Goal: Information Seeking & Learning: Learn about a topic

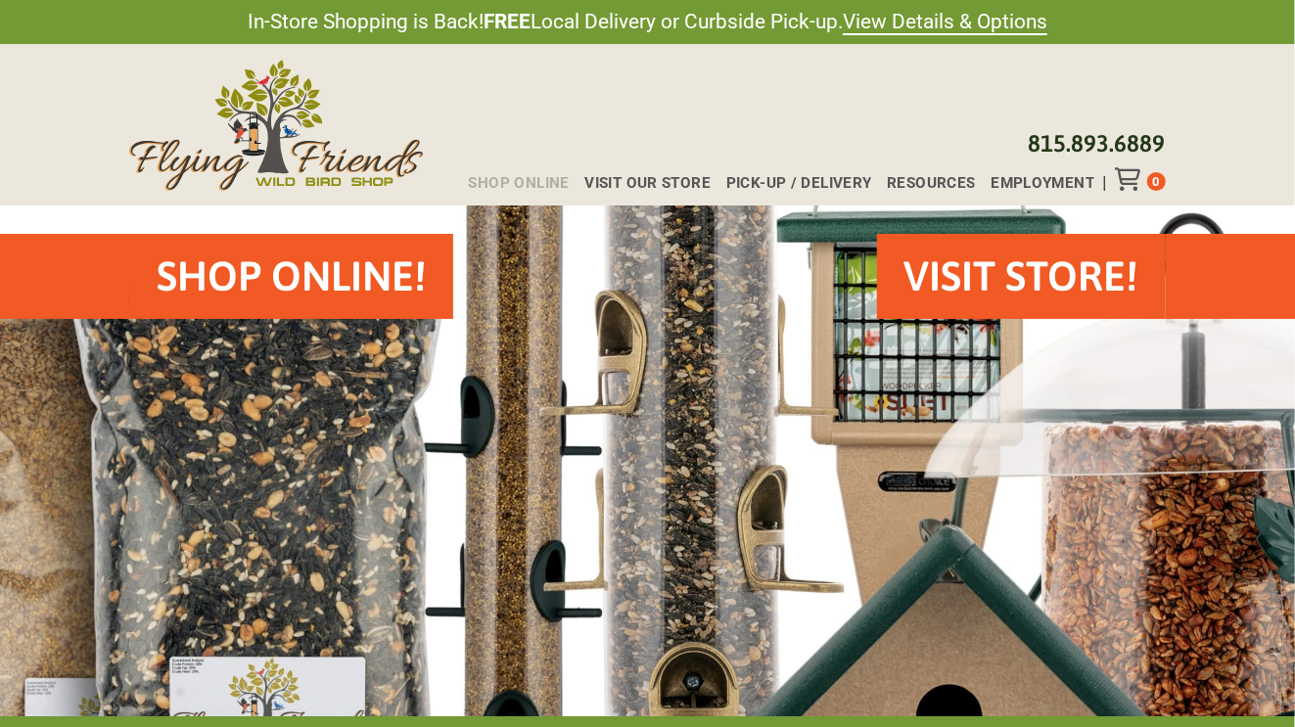
click at [493, 183] on span "Shop Online" at bounding box center [519, 183] width 101 height 15
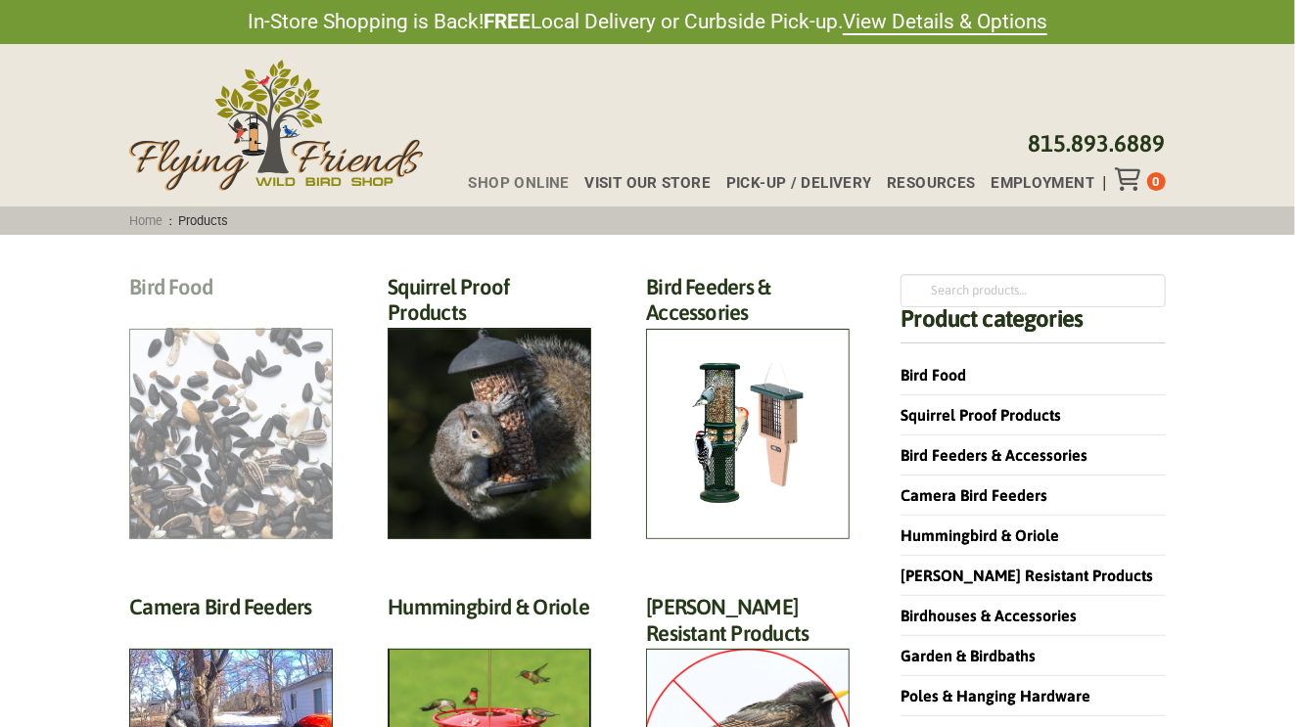
click at [245, 310] on h2 "Bird Food (70)" at bounding box center [231, 292] width 204 height 36
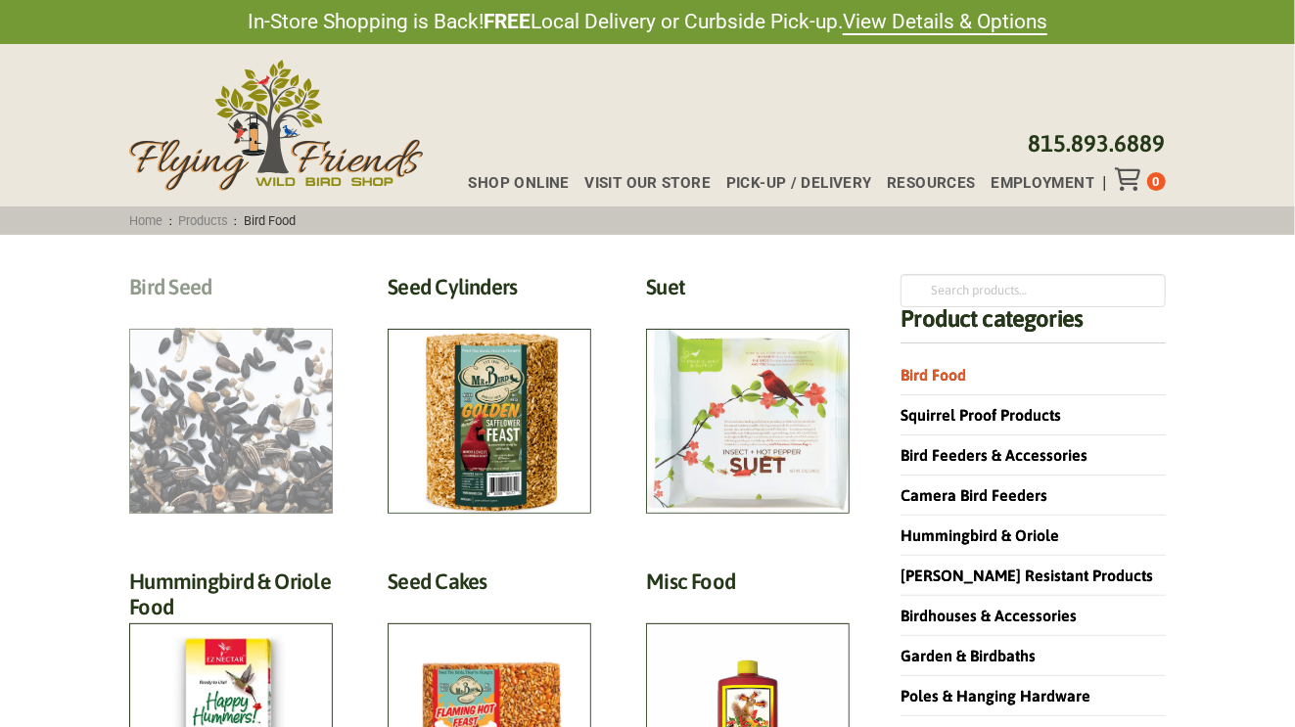
click at [207, 310] on h2 "Bird Seed (30)" at bounding box center [231, 292] width 204 height 36
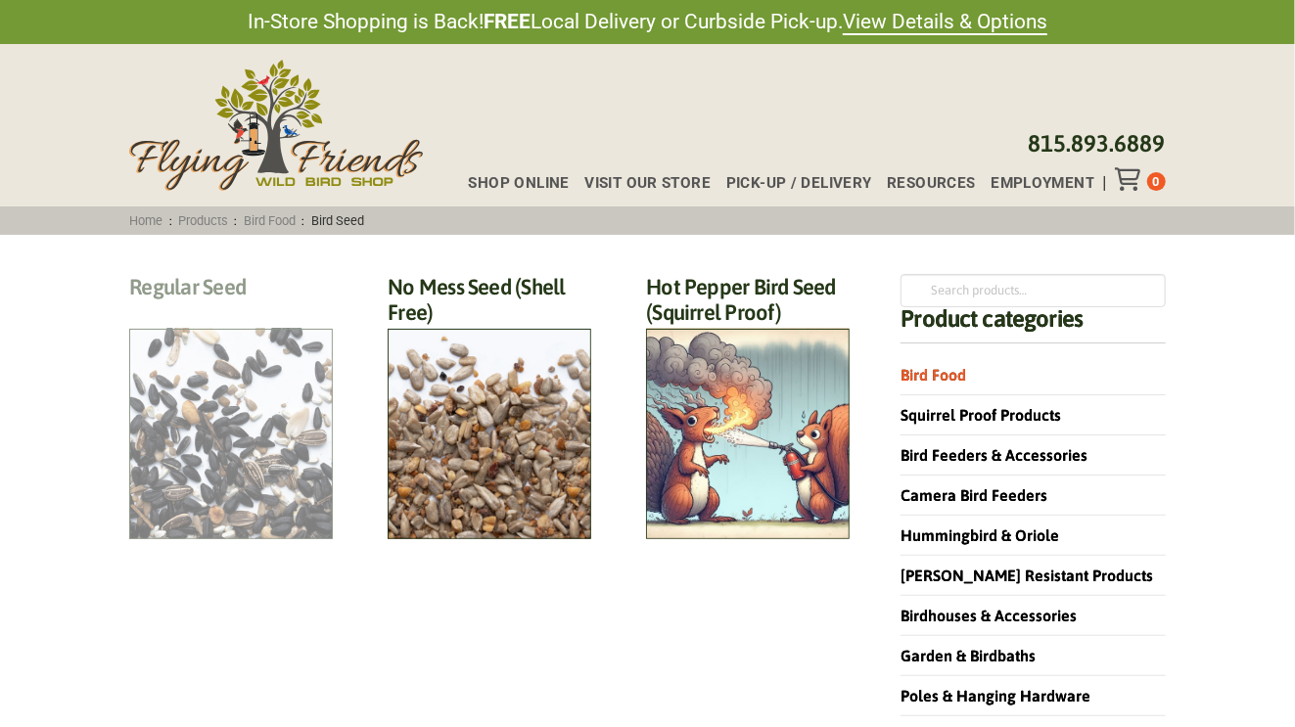
click at [249, 310] on h2 "Regular Seed (18)" at bounding box center [231, 292] width 204 height 36
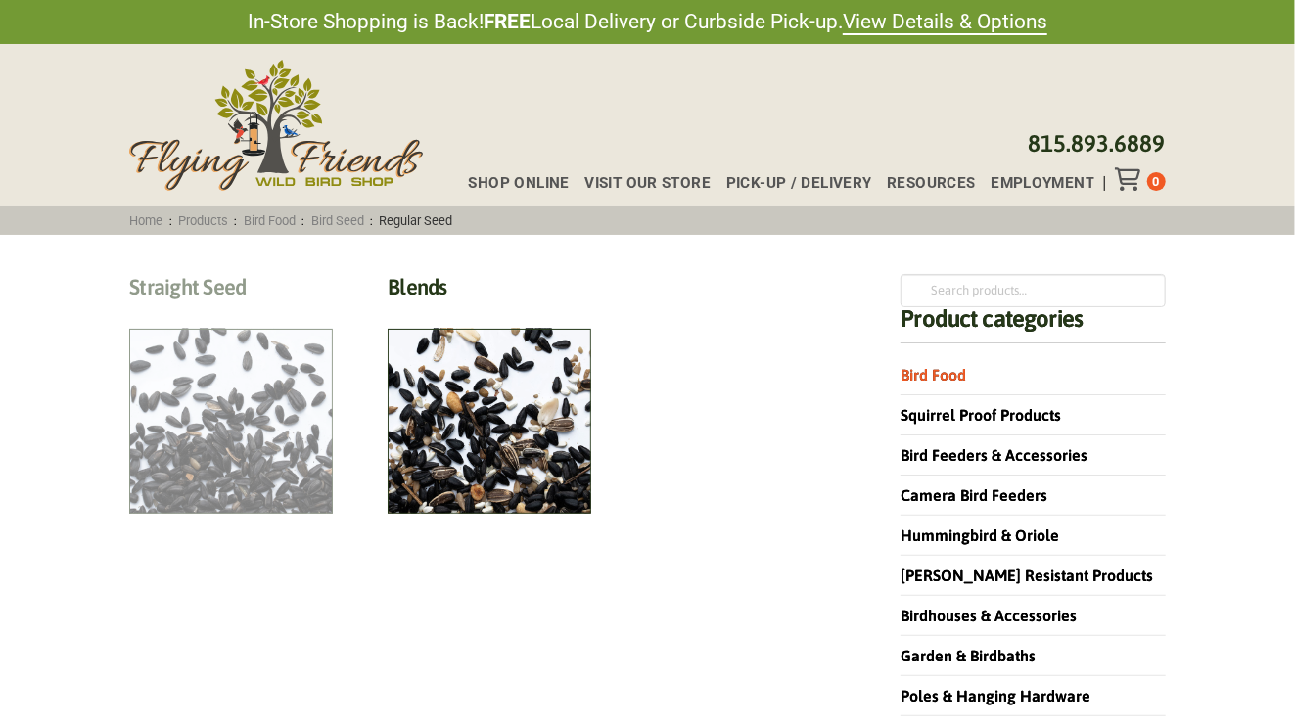
click at [232, 310] on h2 "Straight Seed (12)" at bounding box center [231, 292] width 204 height 36
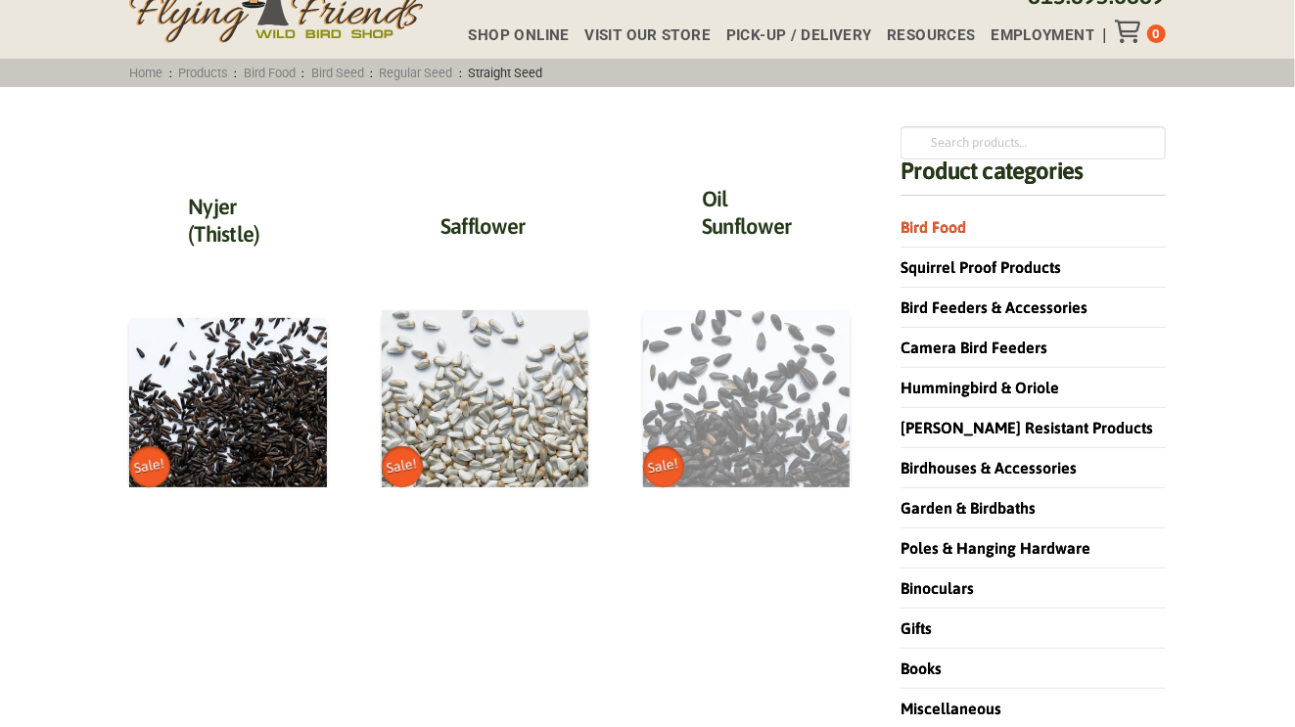
scroll to position [161, 0]
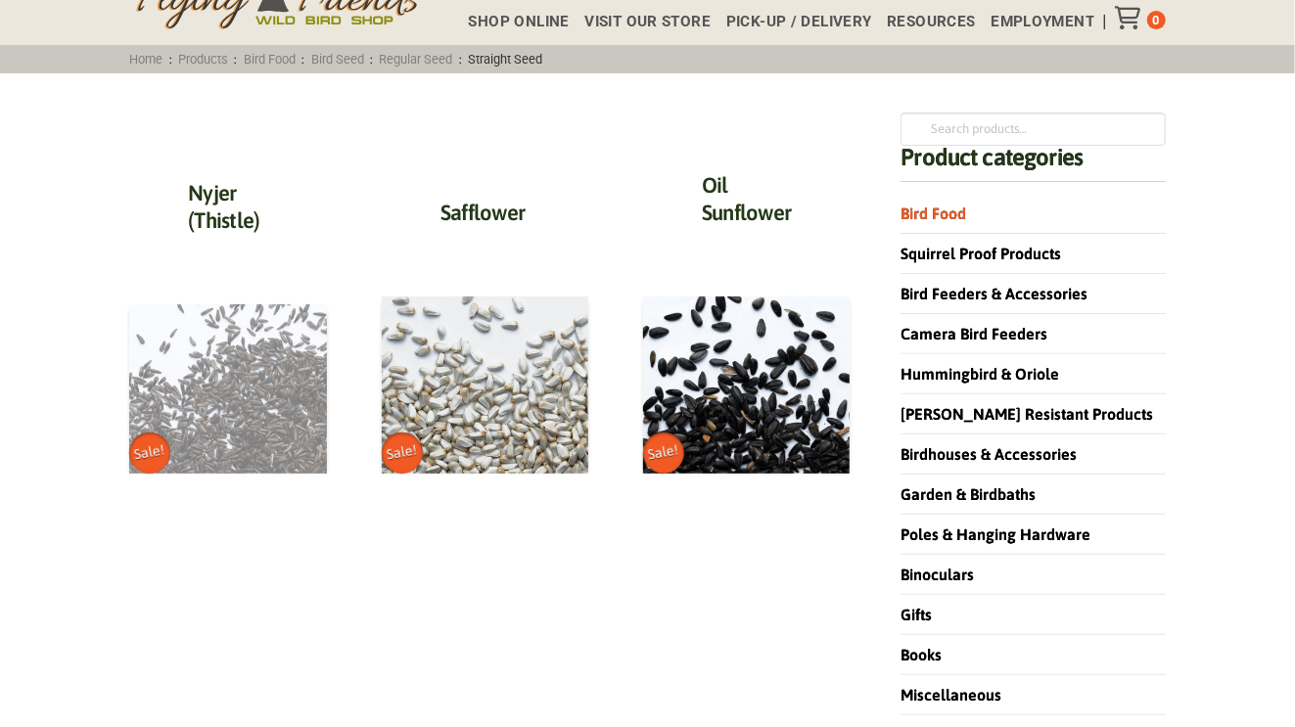
click at [222, 357] on img at bounding box center [228, 388] width 198 height 169
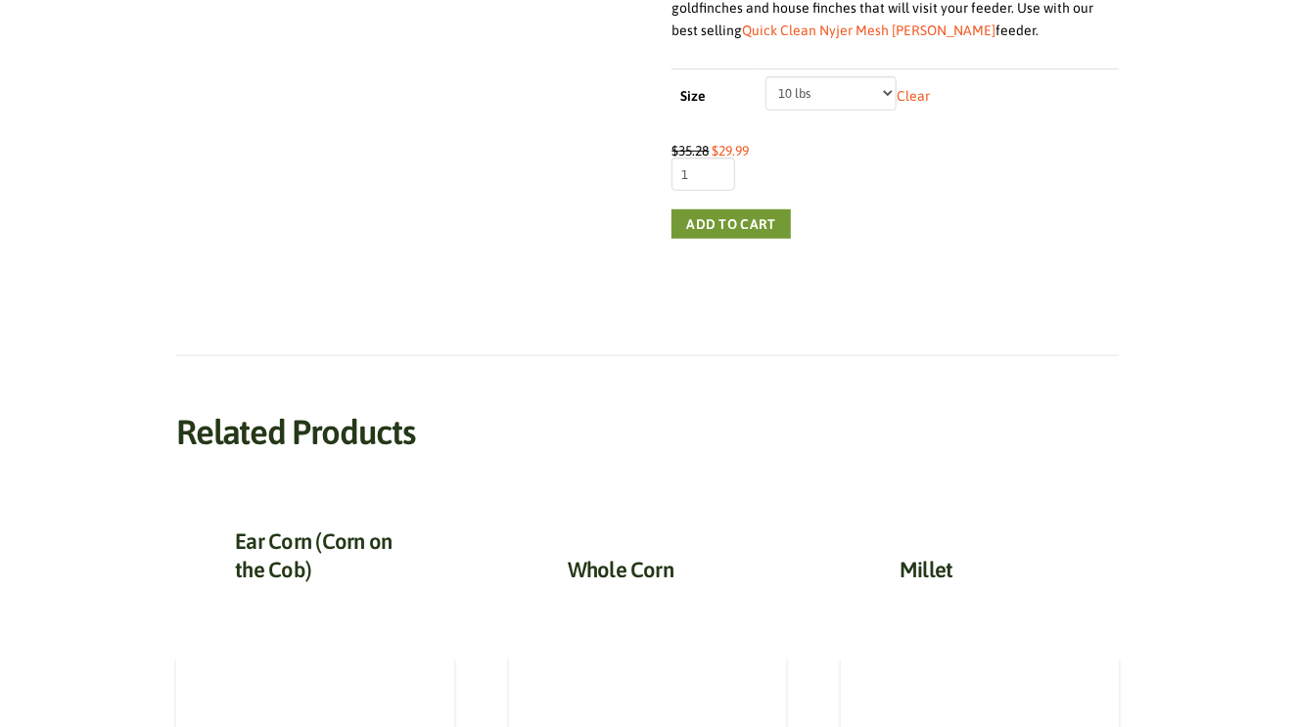
scroll to position [235, 0]
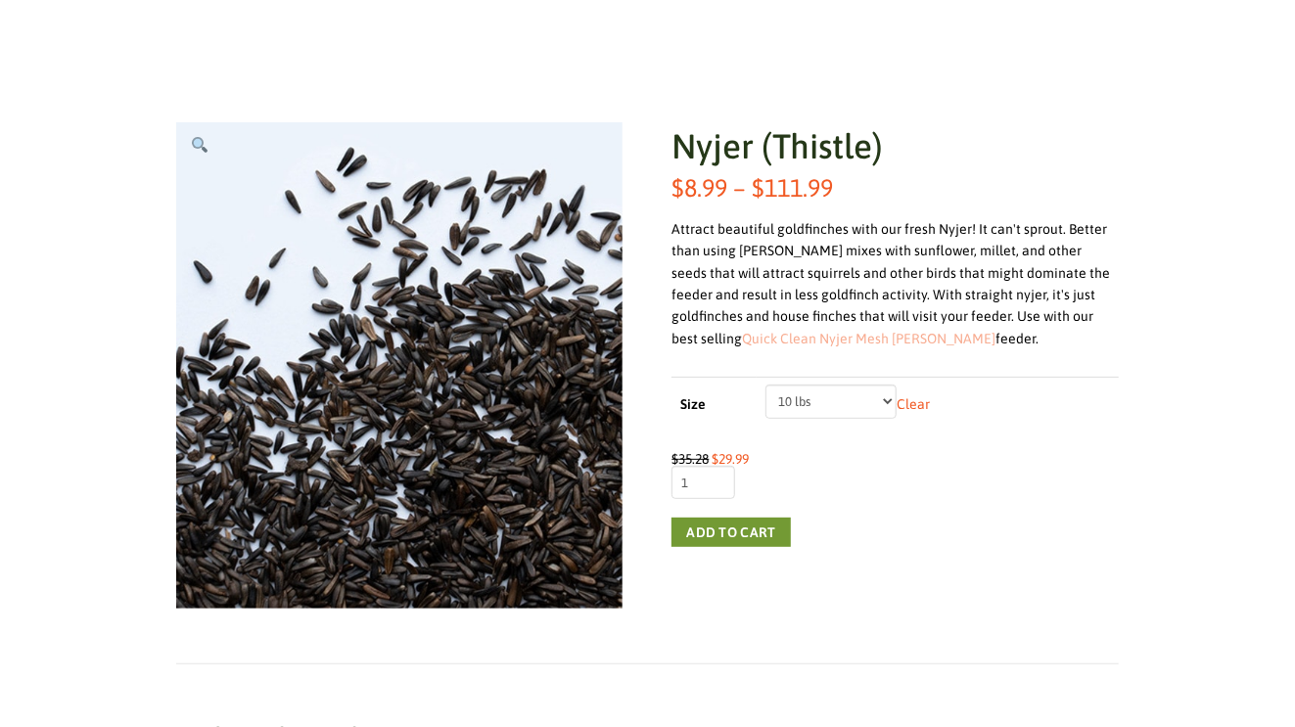
click at [742, 339] on link "Quick Clean Nyjer Mesh Finch" at bounding box center [868, 339] width 253 height 16
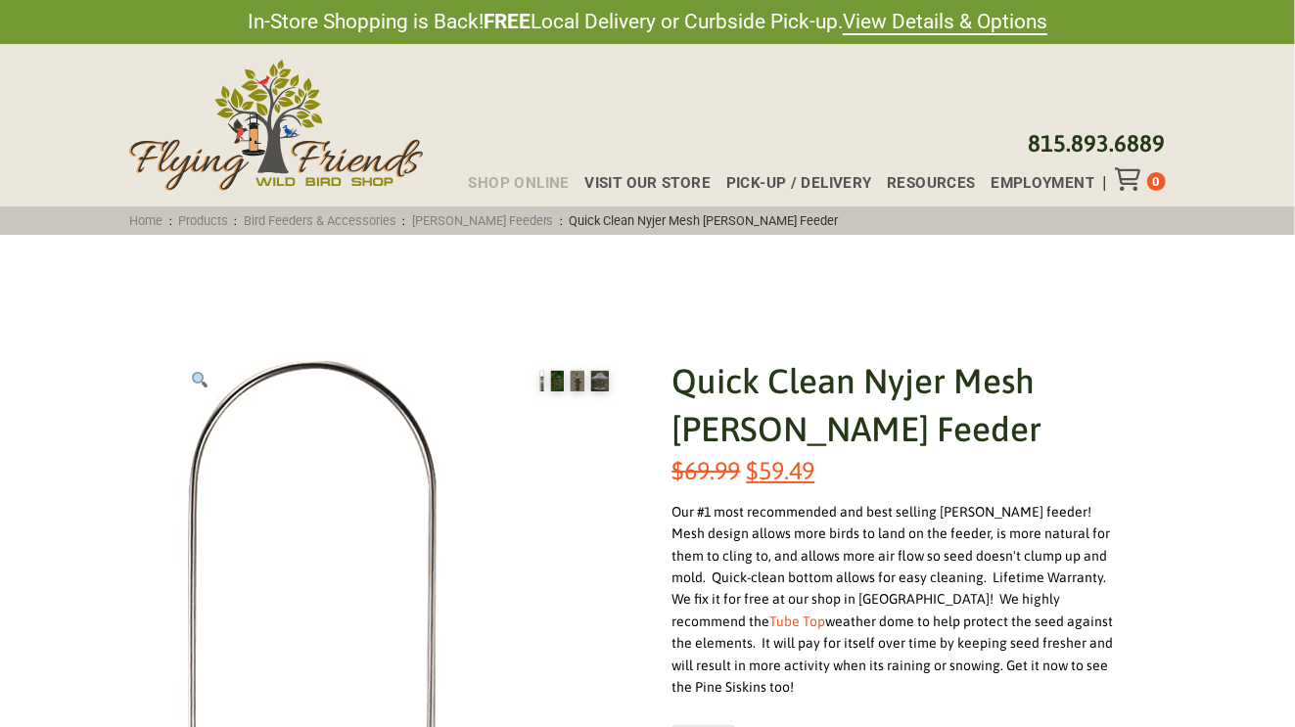
click at [507, 180] on span "Shop Online" at bounding box center [519, 183] width 101 height 15
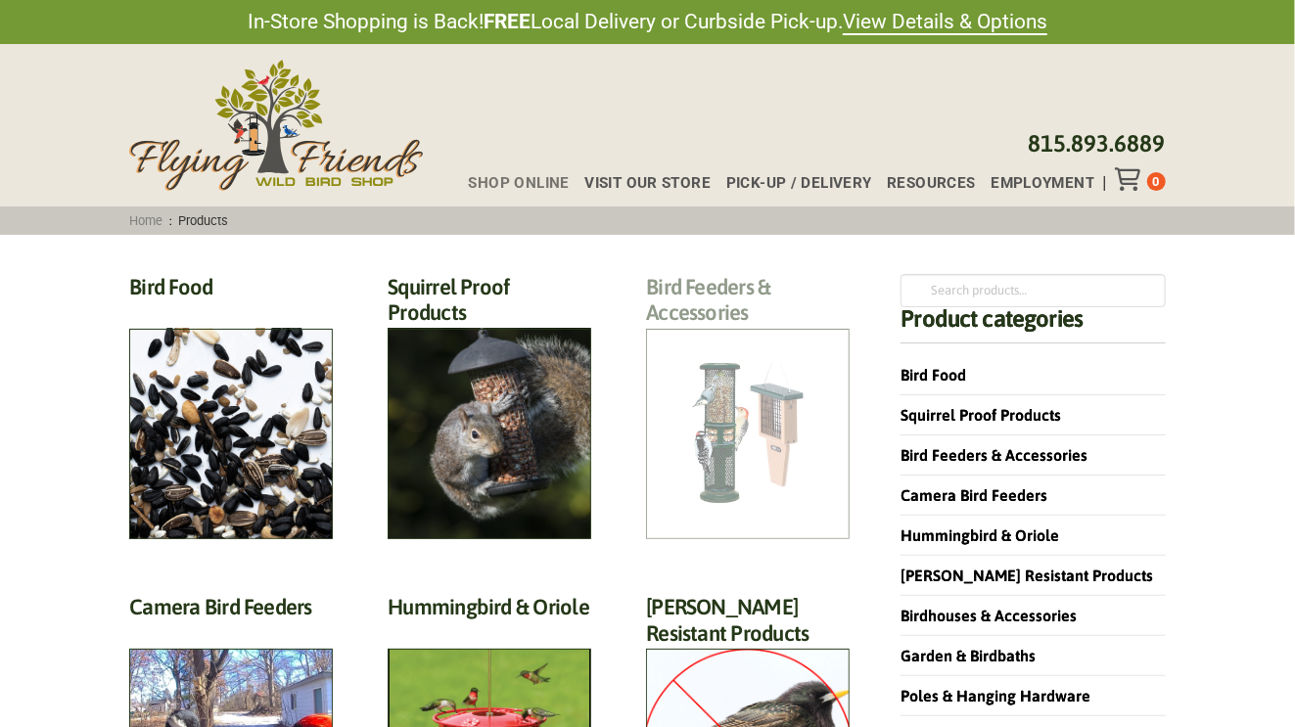
click at [745, 337] on h2 "Bird Feeders & Accessories (172)" at bounding box center [748, 305] width 204 height 63
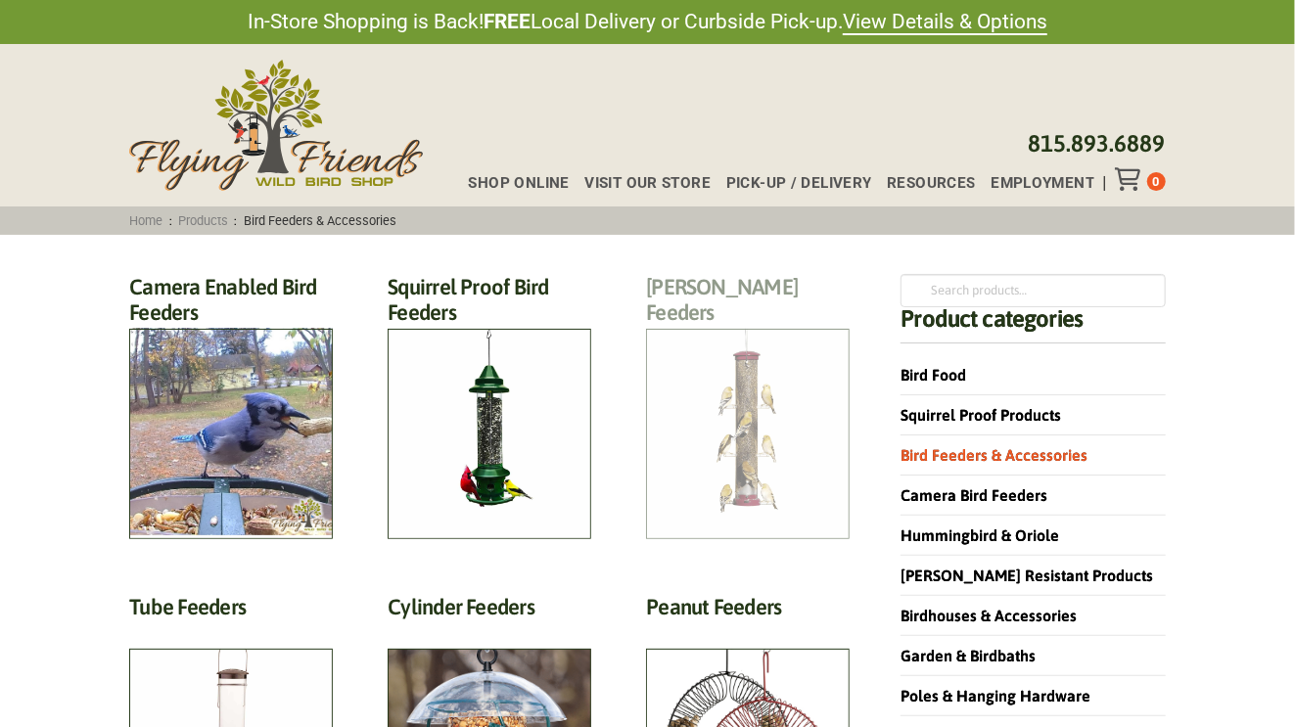
click at [740, 337] on h2 "Finch Feeders (14)" at bounding box center [748, 305] width 204 height 63
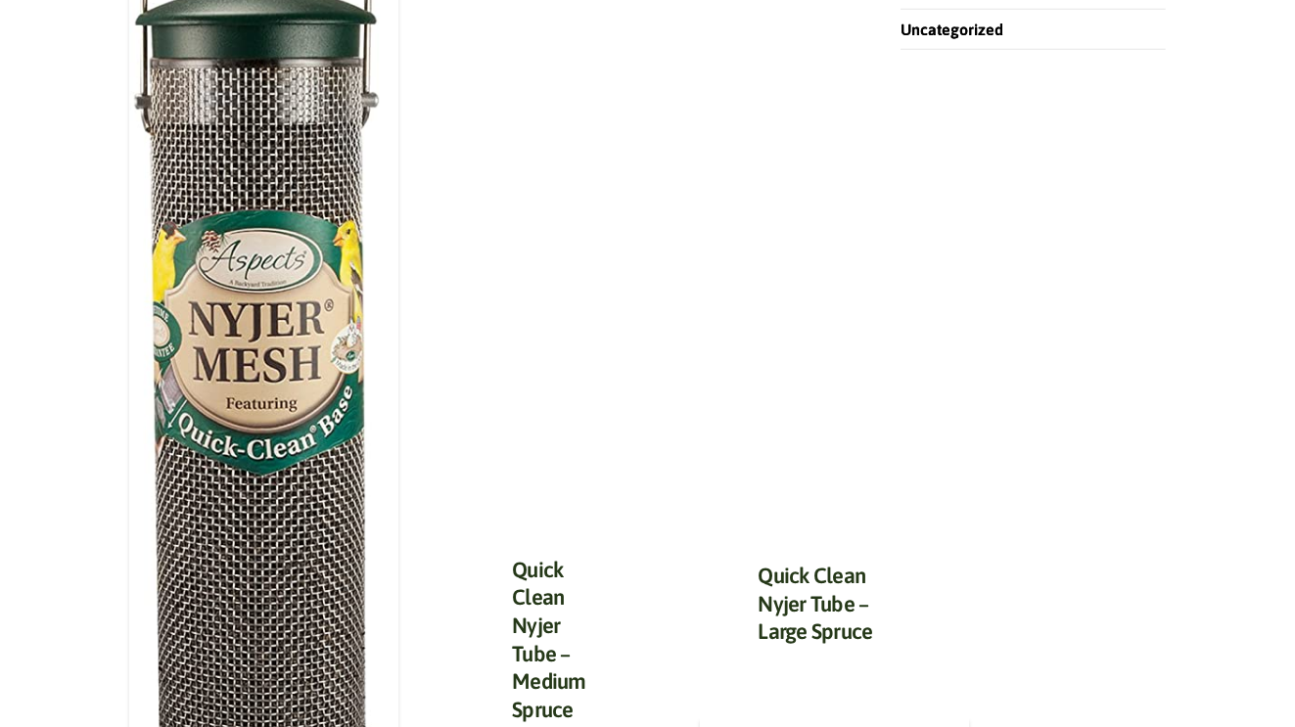
scroll to position [878, 0]
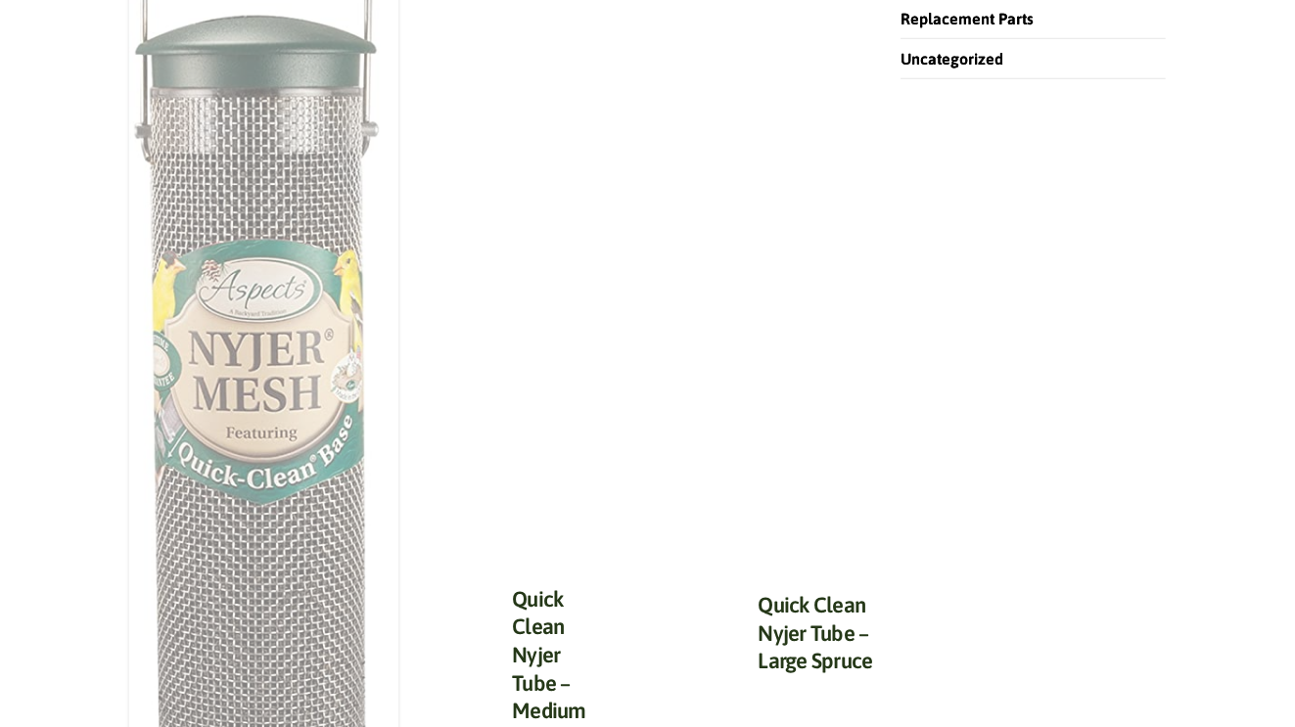
click at [226, 341] on img at bounding box center [263, 325] width 269 height 1378
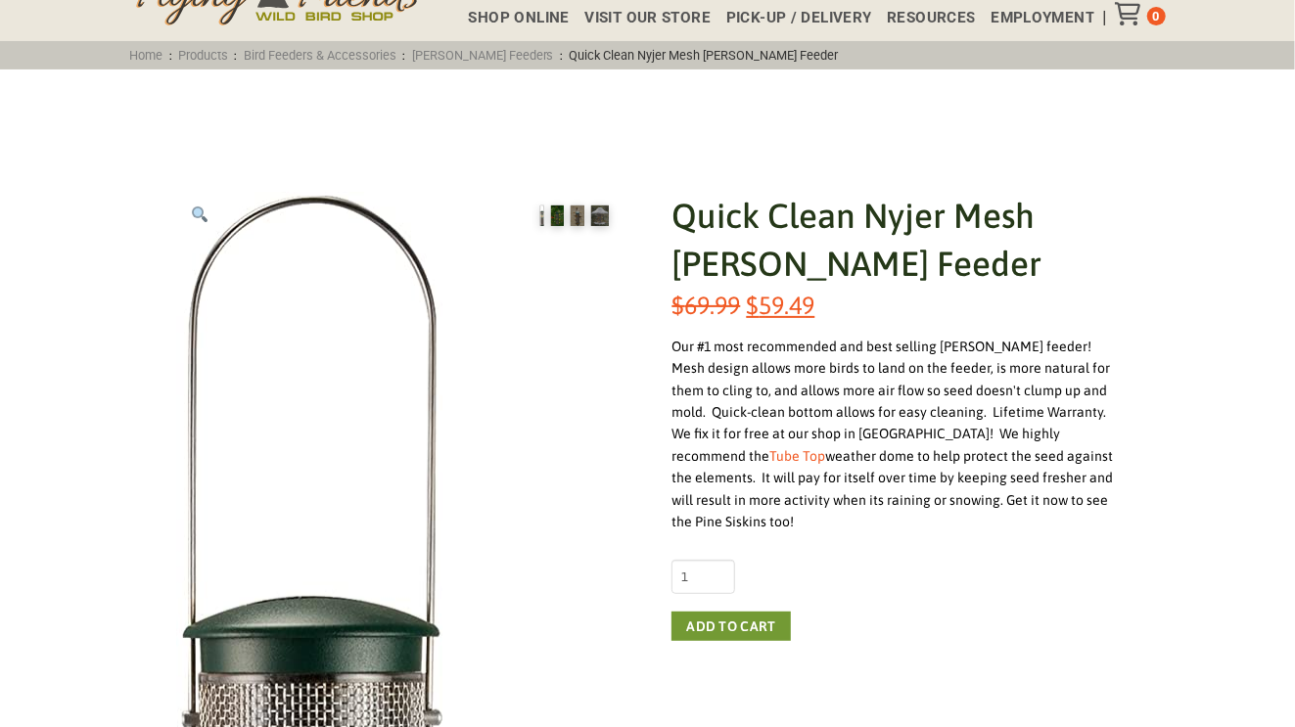
scroll to position [164, 0]
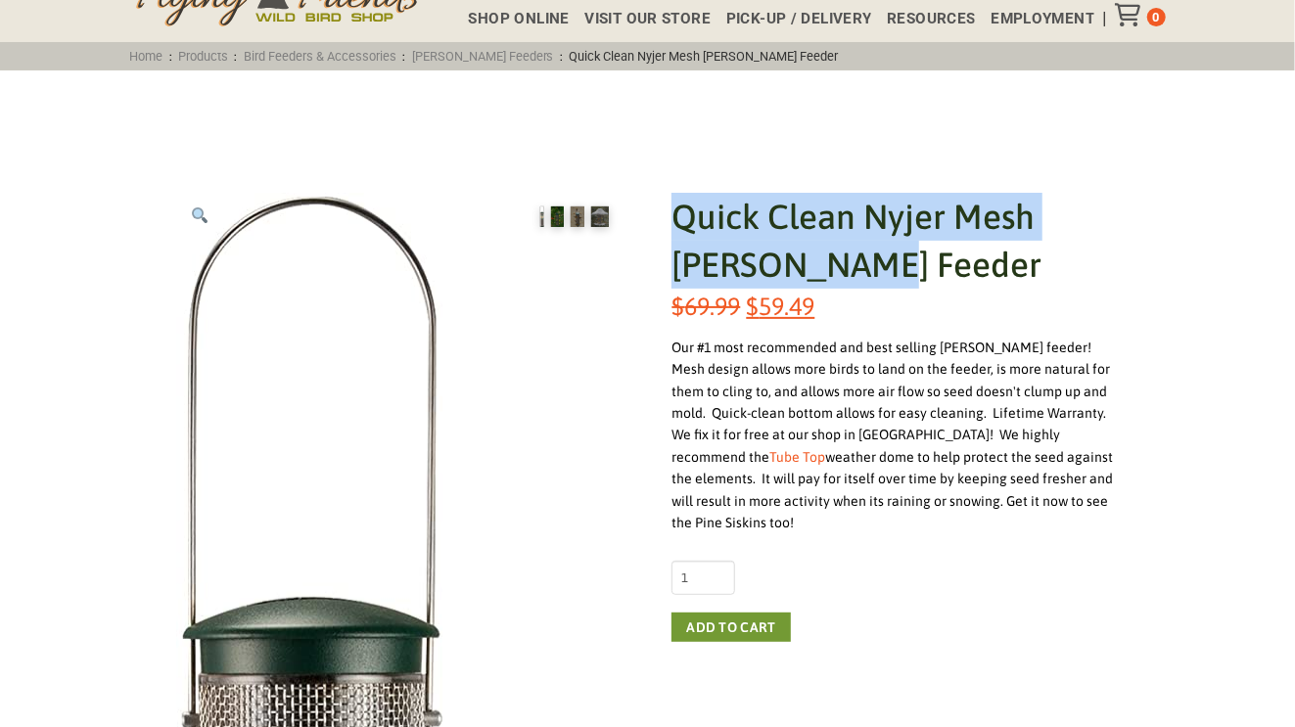
drag, startPoint x: 671, startPoint y: 221, endPoint x: 1041, endPoint y: 253, distance: 371.3
click at [1041, 253] on h1 "Quick Clean Nyjer Mesh [PERSON_NAME] Feeder" at bounding box center [894, 241] width 446 height 96
copy h1 "Quick Clean Nyjer Mesh [PERSON_NAME] Feeder"
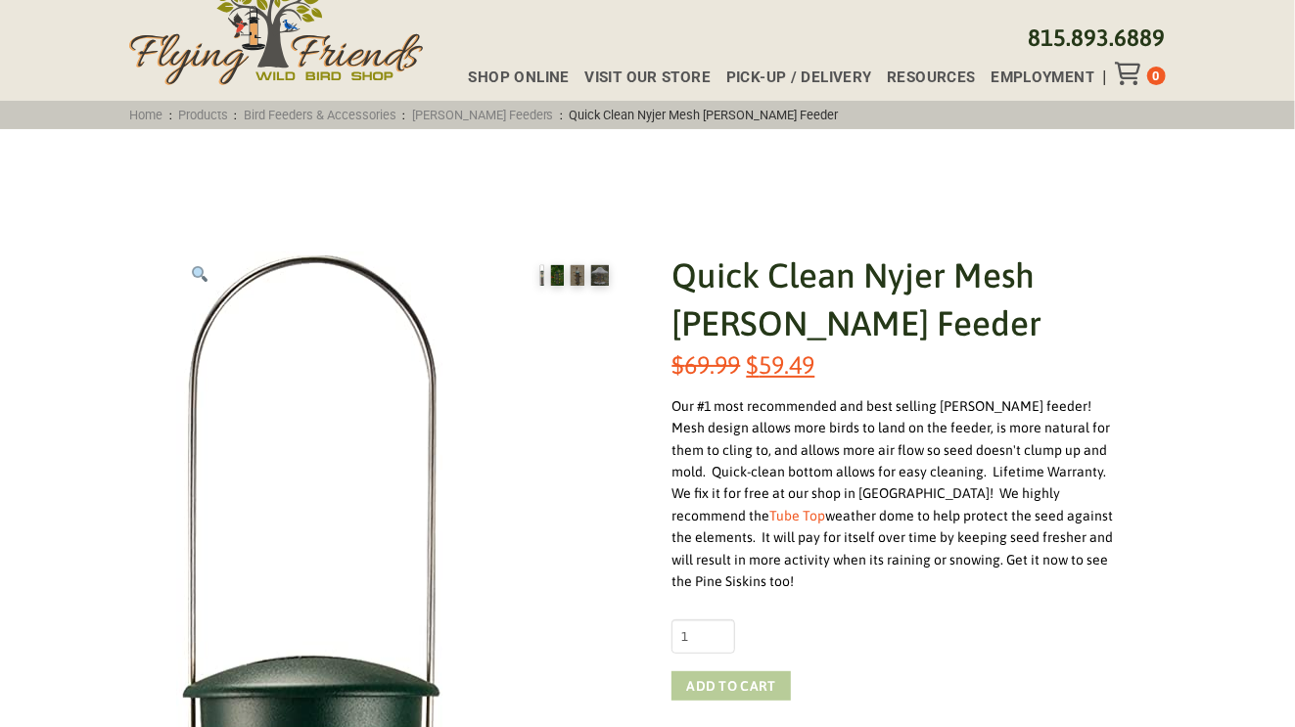
scroll to position [0, 0]
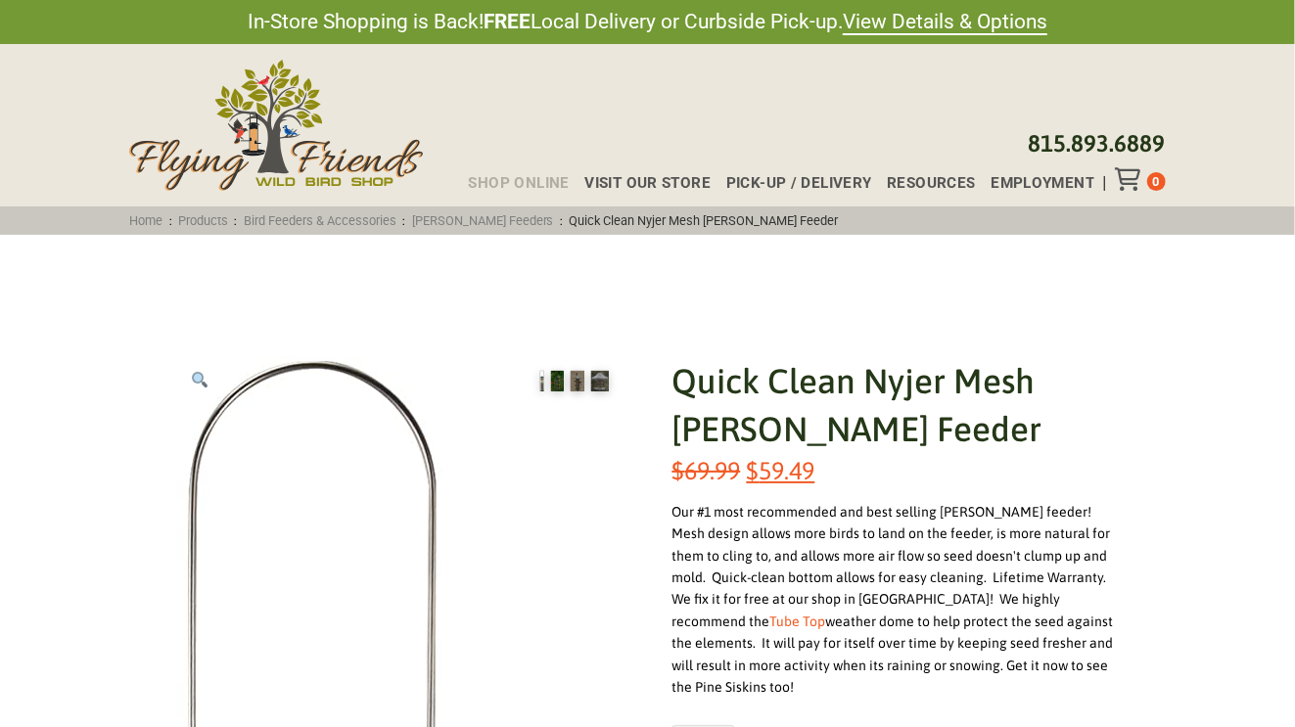
click at [515, 176] on span "Shop Online" at bounding box center [519, 183] width 101 height 15
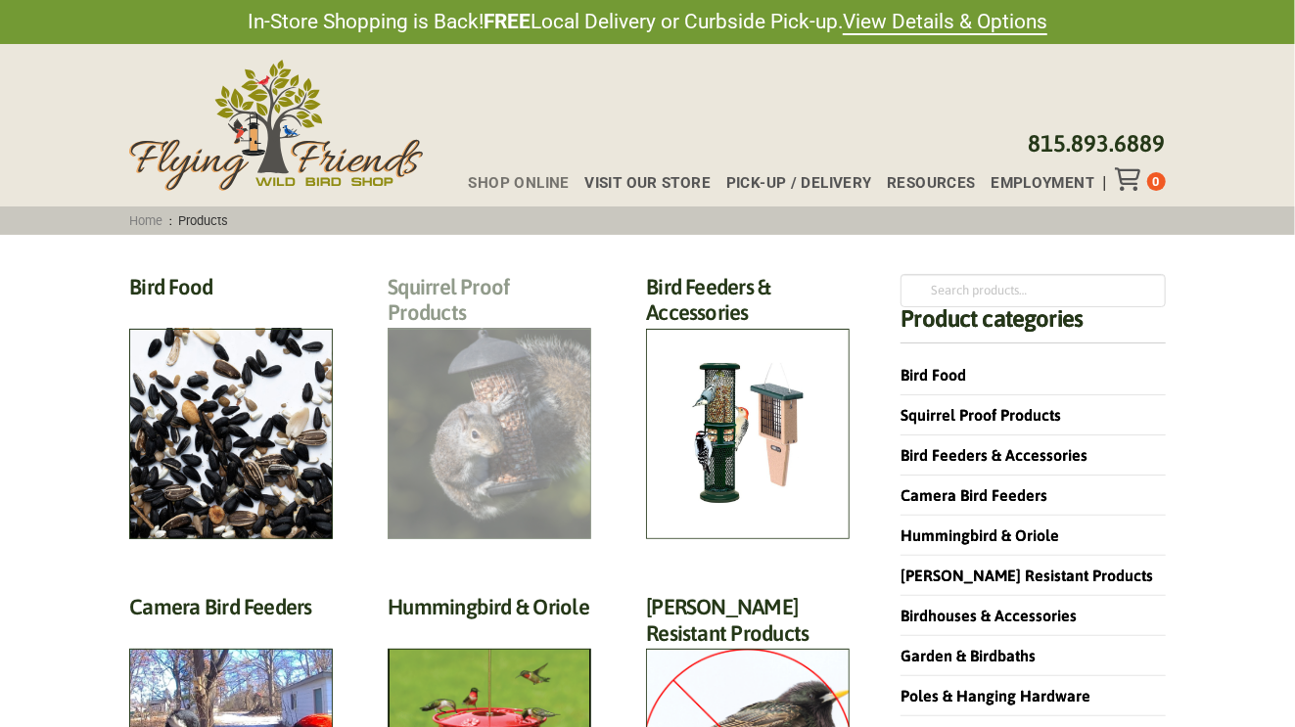
click at [456, 337] on h2 "Squirrel Proof Products (42)" at bounding box center [489, 305] width 204 height 63
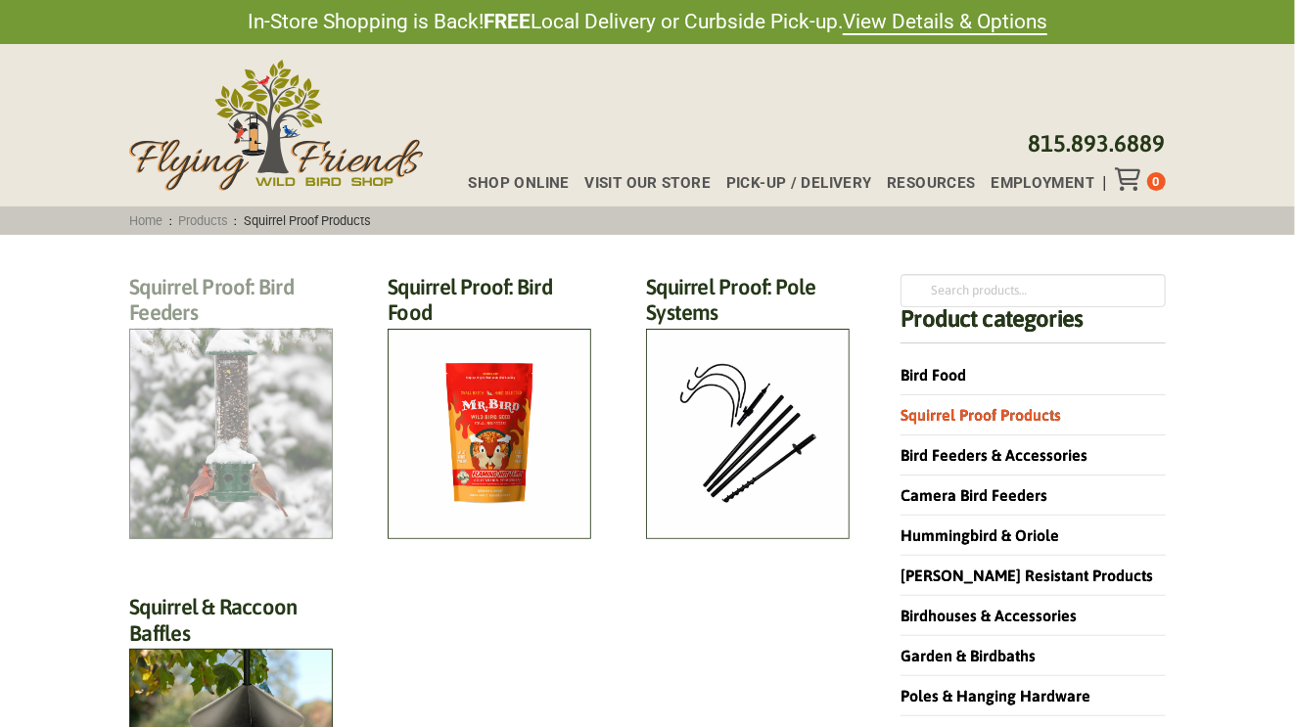
click at [256, 337] on h2 "Squirrel Proof: Bird Feeders (12)" at bounding box center [231, 305] width 204 height 63
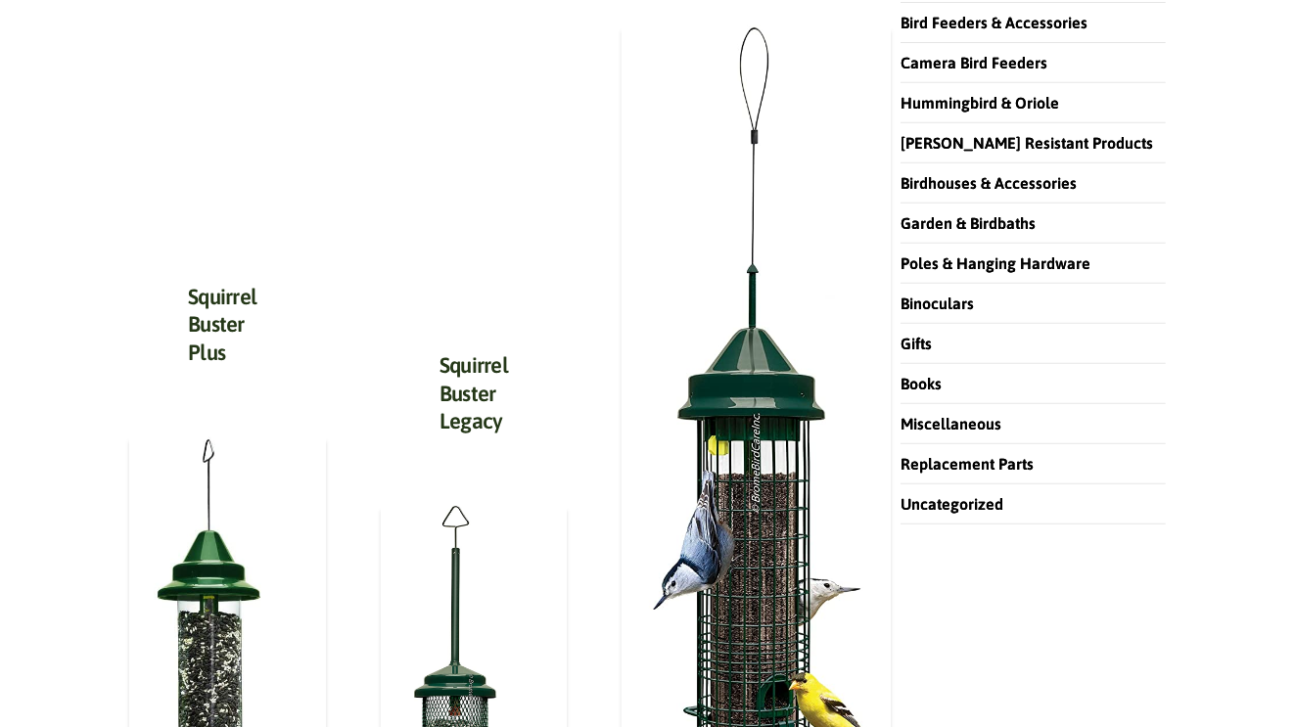
scroll to position [436, 0]
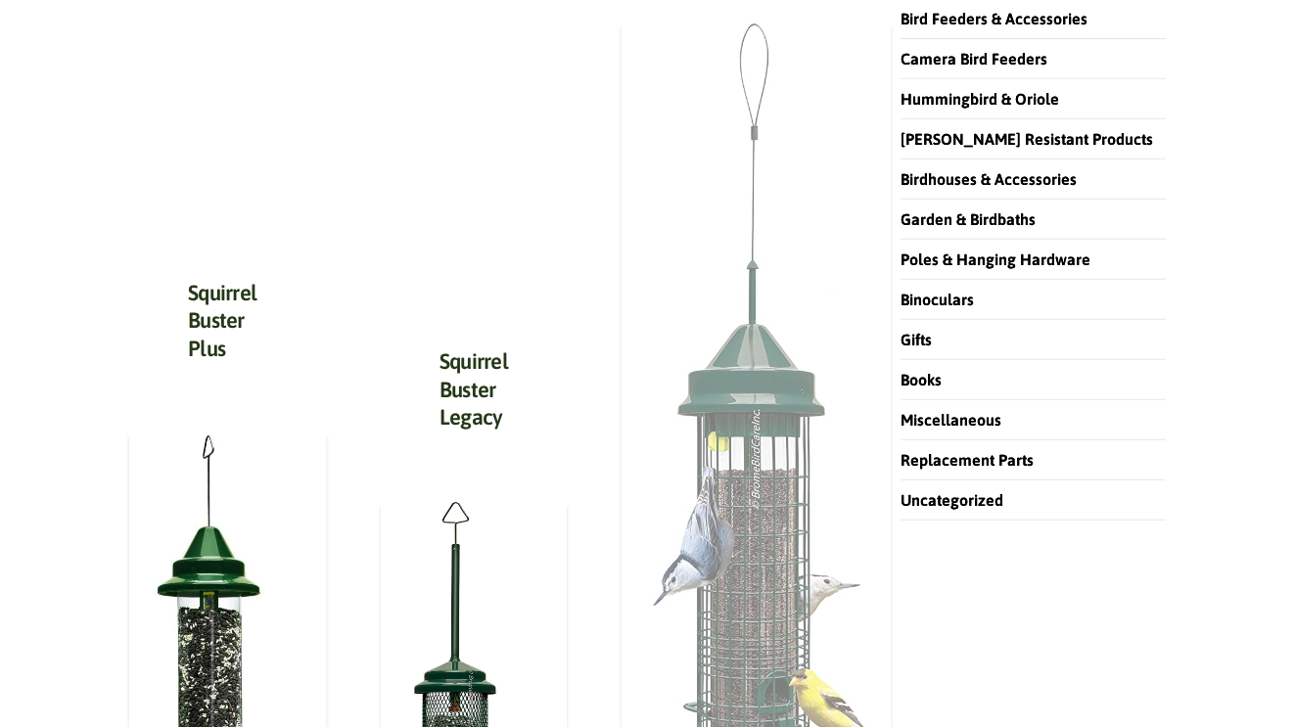
click at [759, 520] on img at bounding box center [755, 457] width 269 height 870
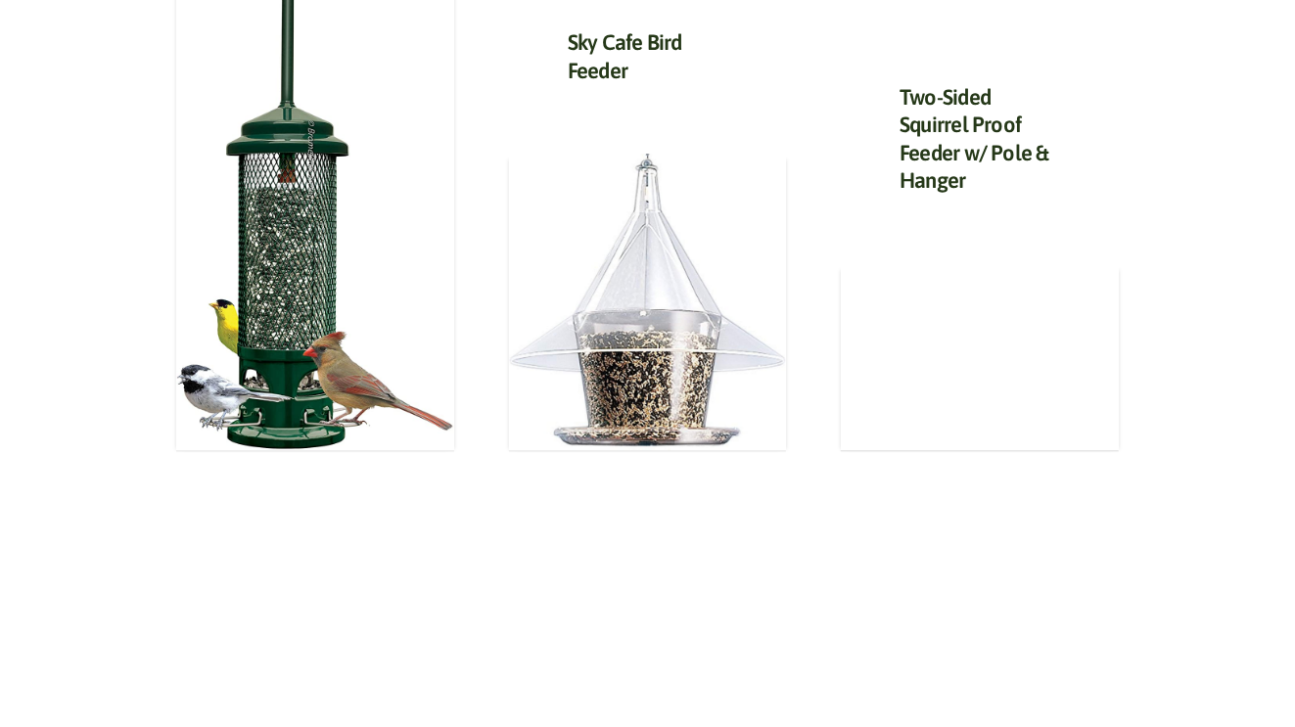
scroll to position [2298, 0]
